Goal: Information Seeking & Learning: Find specific fact

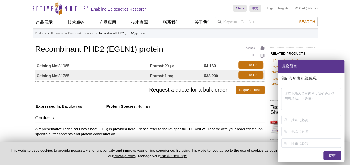
click at [88, 57] on div "Feedback Print Recombinant PHD2 (EGLN1) protein Catalog No: 81065 Format: 20 µg…" at bounding box center [149, 63] width 229 height 38
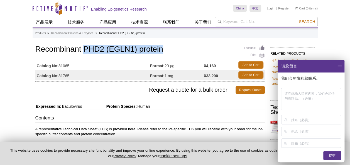
drag, startPoint x: 82, startPoint y: 49, endPoint x: 163, endPoint y: 50, distance: 80.7
click at [163, 50] on h1 "Recombinant PHD2 (EGLN1) protein" at bounding box center [149, 49] width 229 height 9
copy h1 "PHD2 (EGLN1) protein"
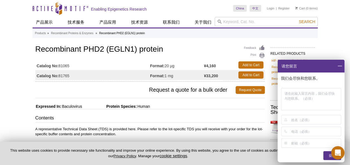
click at [127, 78] on td "Catalog No: 81765" at bounding box center [92, 75] width 115 height 10
click at [115, 75] on td "Catalog No: 81765" at bounding box center [92, 75] width 115 height 10
drag, startPoint x: 60, startPoint y: 75, endPoint x: 72, endPoint y: 75, distance: 11.7
click at [72, 75] on td "Catalog No: 81765" at bounding box center [92, 75] width 115 height 10
copy td "81765"
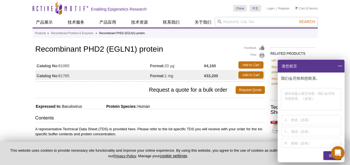
drag, startPoint x: 85, startPoint y: 50, endPoint x: 136, endPoint y: 51, distance: 51.5
click at [136, 51] on h1 "Recombinant PHD2 (EGLN1) protein" at bounding box center [149, 49] width 229 height 9
copy h1 "PHD2 (EGLN1)"
click at [338, 67] on span at bounding box center [339, 66] width 9 height 13
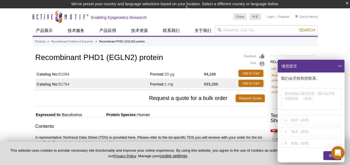
drag, startPoint x: 59, startPoint y: 86, endPoint x: 70, endPoint y: 86, distance: 11.1
click at [70, 86] on td "Catalog No: 81764" at bounding box center [92, 83] width 115 height 10
copy td "81764"
